Goal: Task Accomplishment & Management: Manage account settings

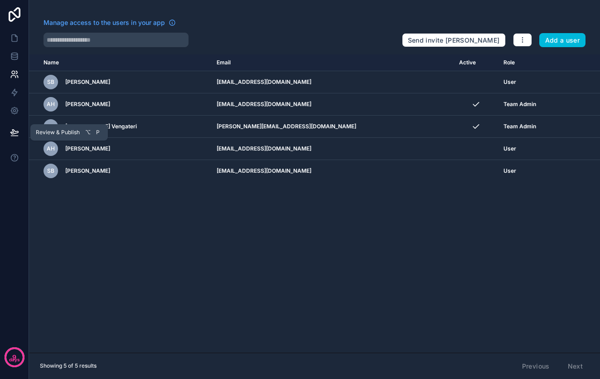
click at [16, 133] on icon at bounding box center [14, 132] width 8 height 5
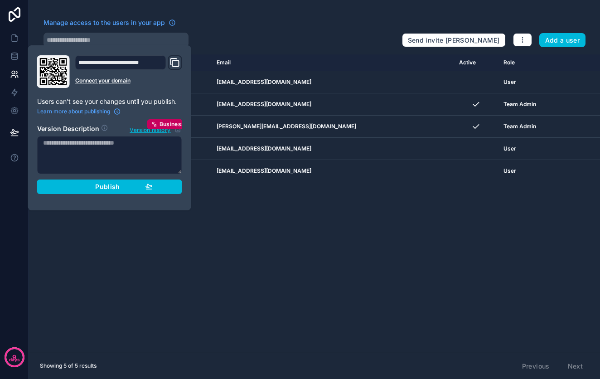
click at [150, 257] on div "Name Email Active Role [DOMAIN_NAME] SB [PERSON_NAME] [EMAIL_ADDRESS][DOMAIN_NA…" at bounding box center [314, 203] width 571 height 298
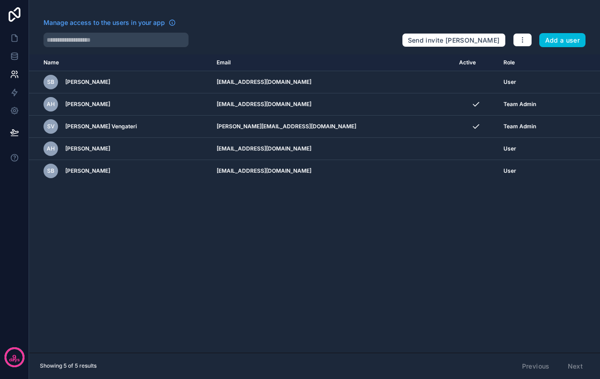
click at [16, 355] on p "9" at bounding box center [14, 357] width 4 height 9
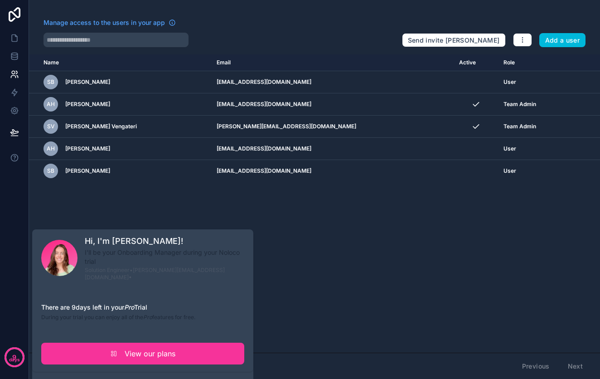
click at [322, 282] on div "Name Email Active Role [DOMAIN_NAME] SB [PERSON_NAME] [EMAIL_ADDRESS][DOMAIN_NA…" at bounding box center [314, 203] width 571 height 298
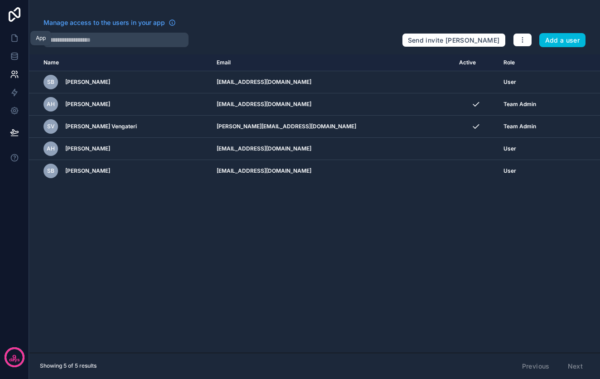
click at [14, 35] on icon at bounding box center [14, 38] width 9 height 9
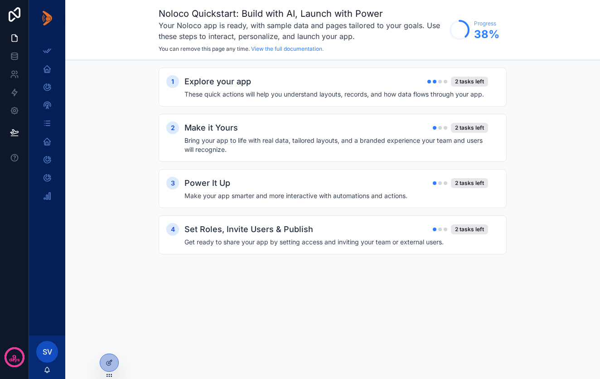
click at [51, 350] on span "SV" at bounding box center [48, 351] width 10 height 11
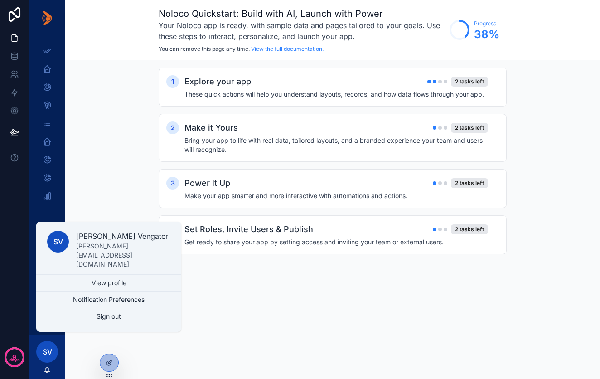
click at [254, 326] on div "Noloco Quickstart: Build with AI, Launch with Power Your Noloco app is ready, w…" at bounding box center [332, 189] width 535 height 379
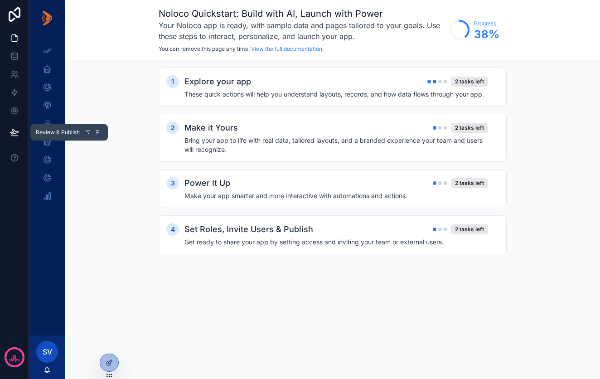
click at [61, 130] on span "Review & Publish" at bounding box center [58, 132] width 44 height 7
click at [17, 130] on icon at bounding box center [14, 132] width 9 height 9
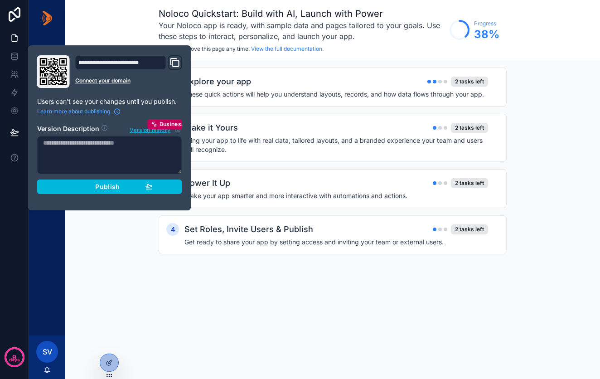
click at [114, 187] on span "Publish" at bounding box center [107, 187] width 24 height 8
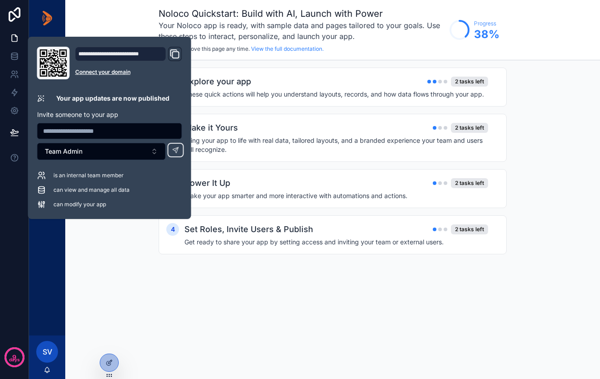
click at [82, 130] on input "text" at bounding box center [110, 131] width 144 height 13
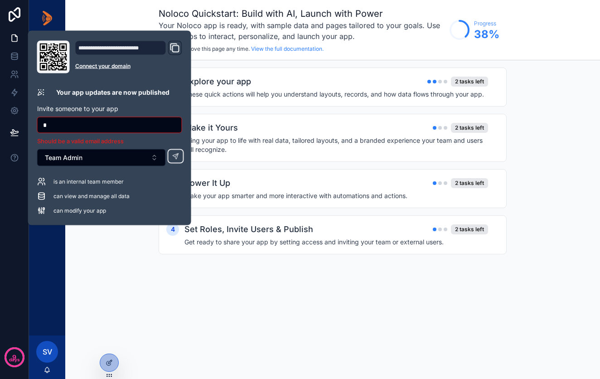
type input "**"
type input "**********"
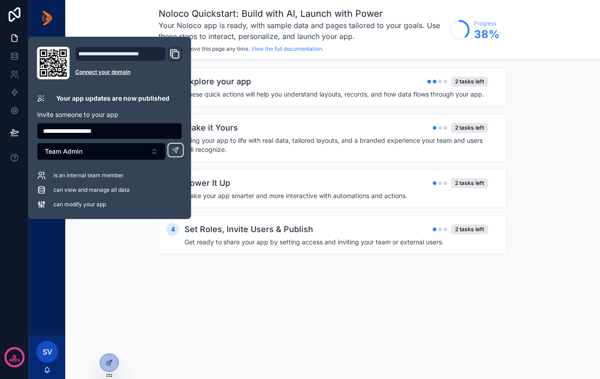
click at [155, 154] on button "Team Admin" at bounding box center [101, 151] width 129 height 17
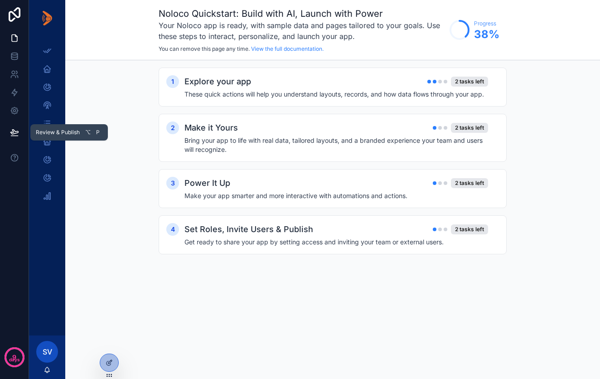
click at [53, 131] on span "Review & Publish" at bounding box center [58, 132] width 44 height 7
click at [19, 77] on link at bounding box center [14, 74] width 29 height 18
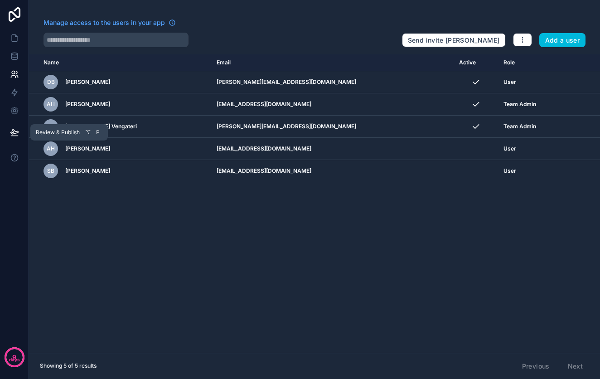
click at [15, 135] on icon at bounding box center [14, 132] width 9 height 9
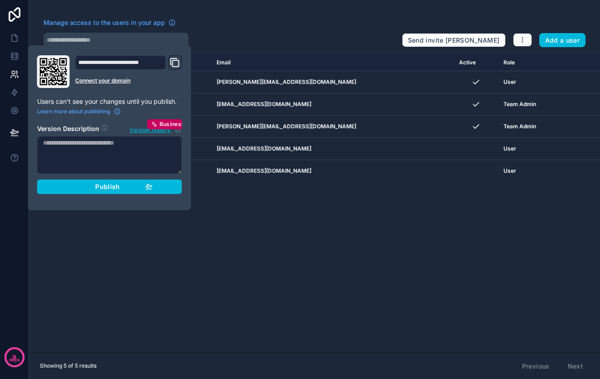
click at [219, 277] on div "Name Email Active Role [DOMAIN_NAME] [PERSON_NAME] Bouher [EMAIL_ADDRESS][DOMAI…" at bounding box center [314, 203] width 571 height 298
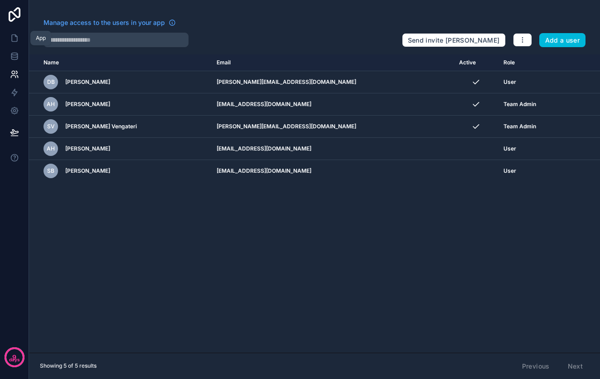
click at [15, 36] on icon at bounding box center [16, 36] width 2 height 2
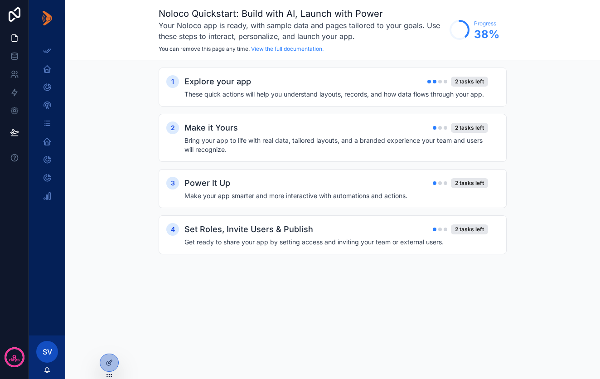
click at [49, 351] on span "SV" at bounding box center [48, 351] width 10 height 11
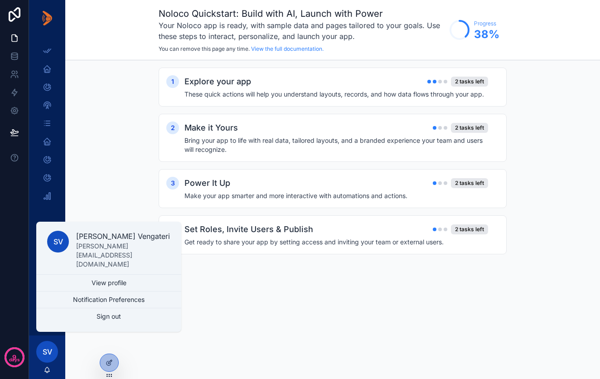
click at [107, 313] on button "Sign out" at bounding box center [108, 316] width 145 height 16
